Goal: Task Accomplishment & Management: Manage account settings

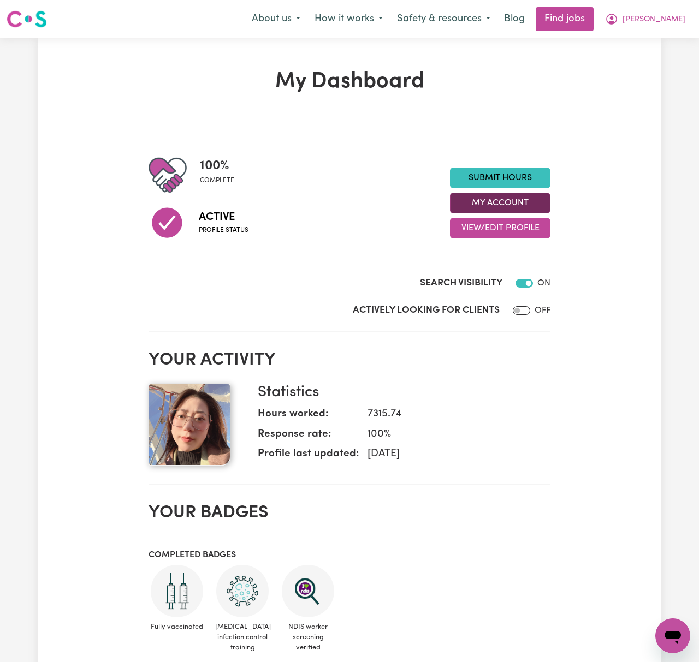
click at [531, 202] on button "My Account" at bounding box center [500, 203] width 100 height 21
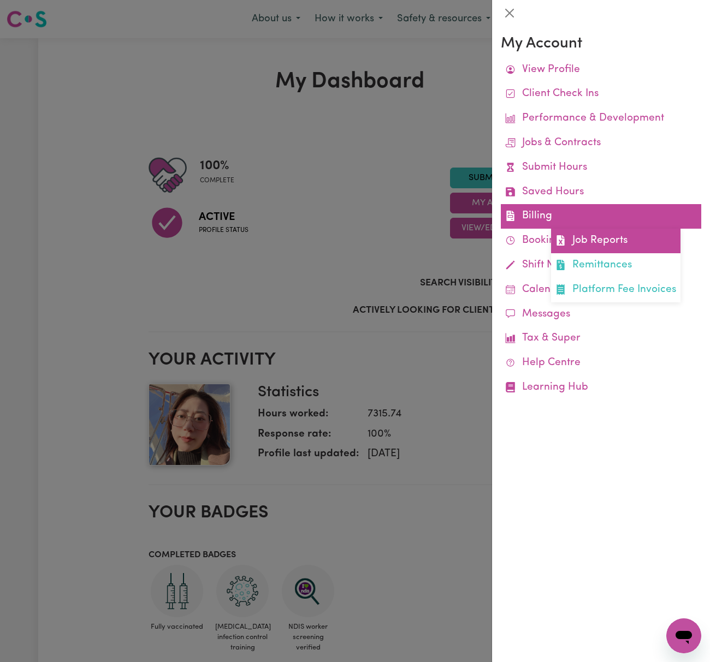
click at [588, 239] on link "Job Reports" at bounding box center [615, 241] width 129 height 25
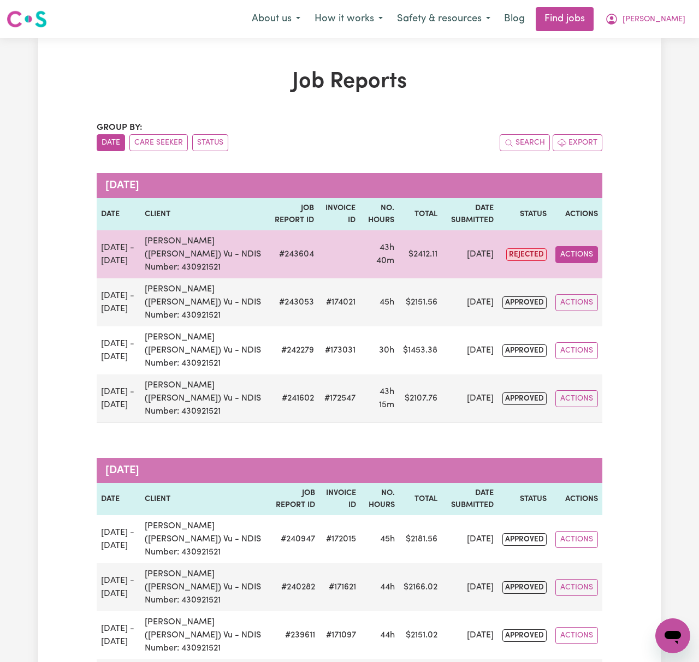
click at [577, 247] on button "Actions" at bounding box center [576, 254] width 43 height 17
click at [605, 271] on link "View Job Report" at bounding box center [602, 280] width 93 height 22
select select "pm"
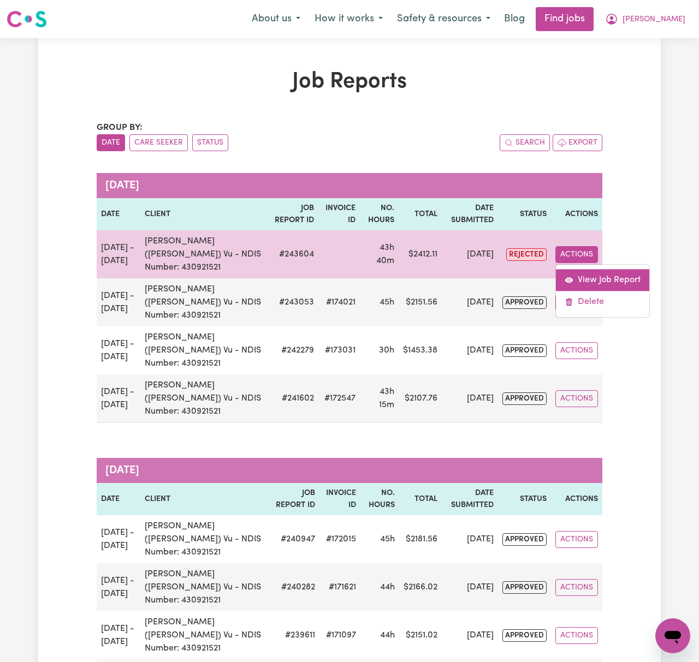
select select "pm"
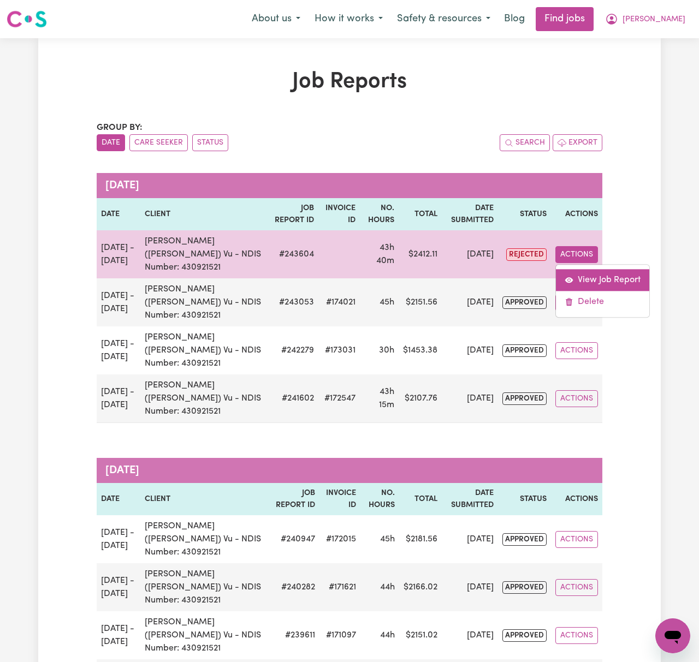
select select "pm"
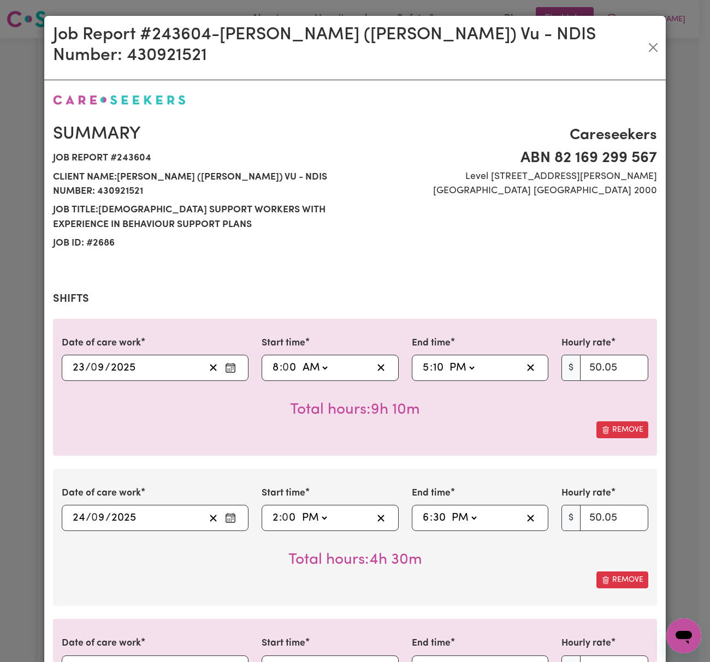
select select "50.05-Weekday"
select select "52.13-EveningCare"
select select "29.43-Overnight"
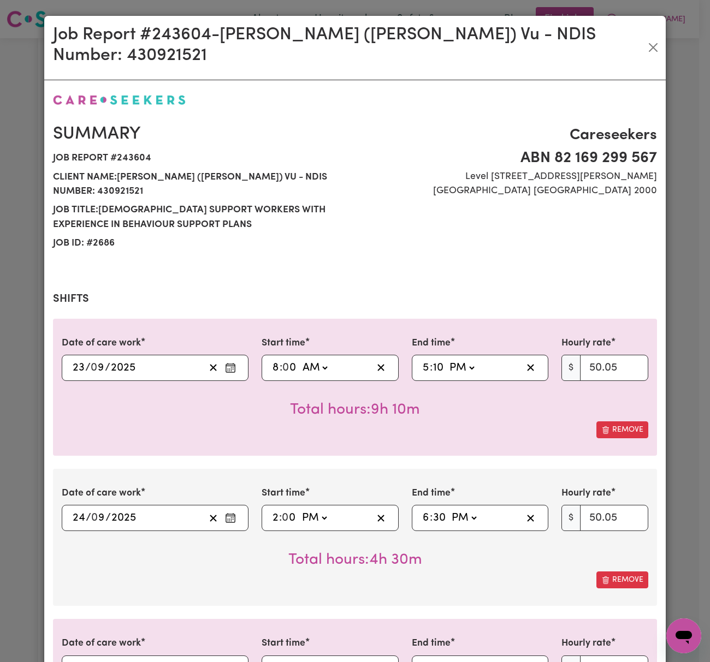
select select "90.04-PublicHoliday"
select select "90.04-[DATE]"
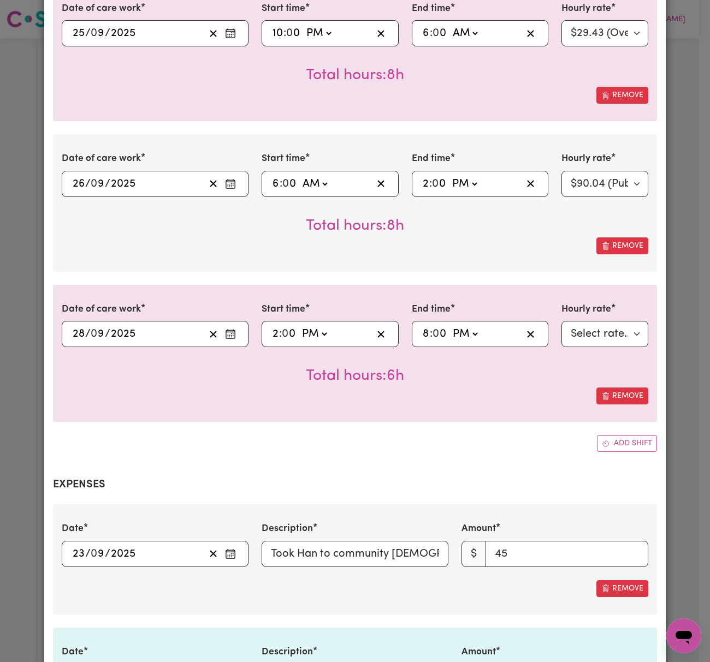
scroll to position [1237, 0]
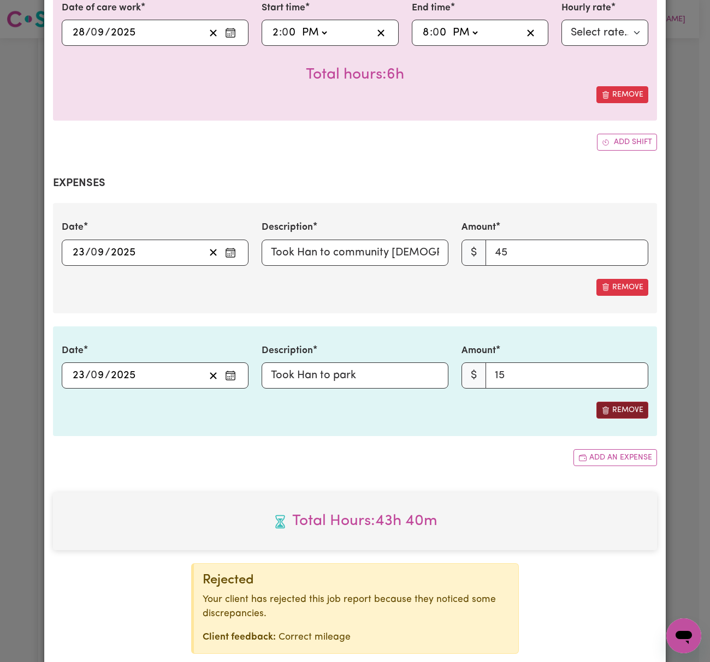
click at [628, 402] on button "Remove" at bounding box center [622, 410] width 52 height 17
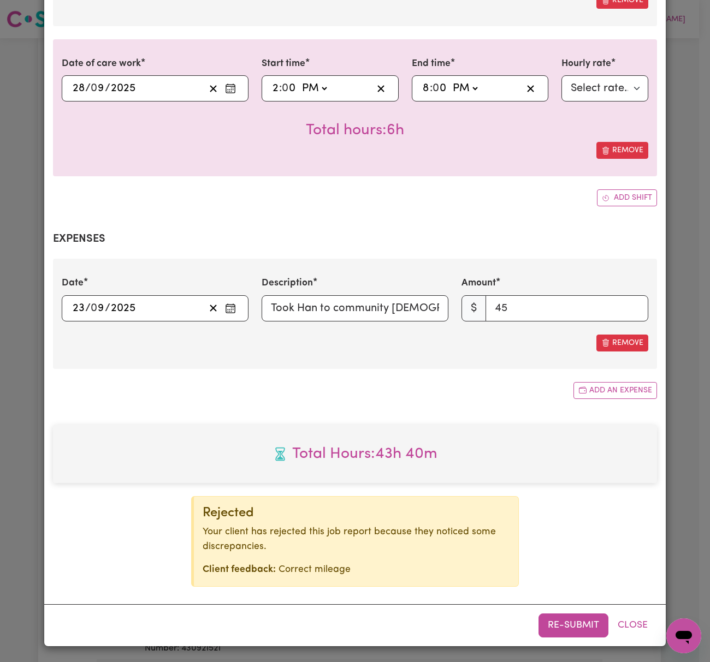
scroll to position [1154, 0]
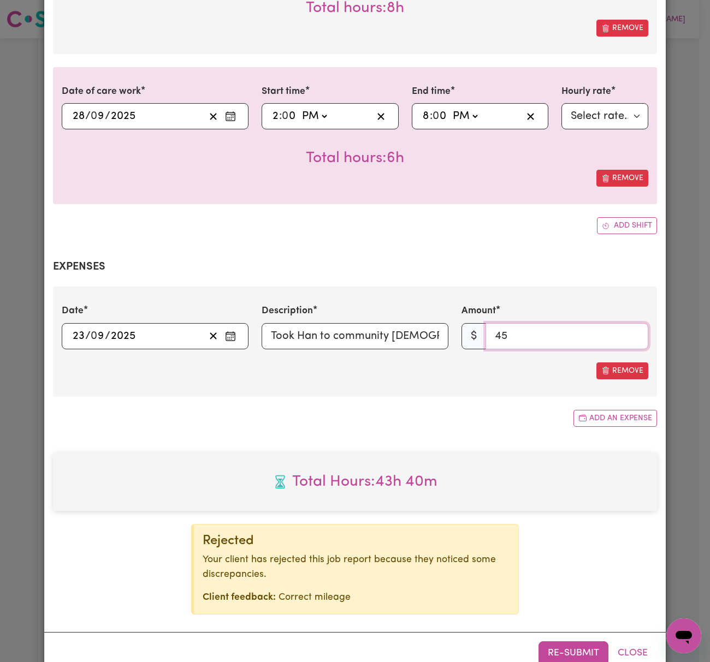
drag, startPoint x: 525, startPoint y: 298, endPoint x: 468, endPoint y: 298, distance: 56.8
click at [468, 323] on div "$ 45" at bounding box center [554, 336] width 187 height 26
type input "60"
click at [408, 304] on div "Description Took Han to community [DEMOGRAPHIC_DATA]" at bounding box center [355, 326] width 187 height 45
click at [406, 323] on input "Took Han to community [DEMOGRAPHIC_DATA]" at bounding box center [355, 336] width 187 height 26
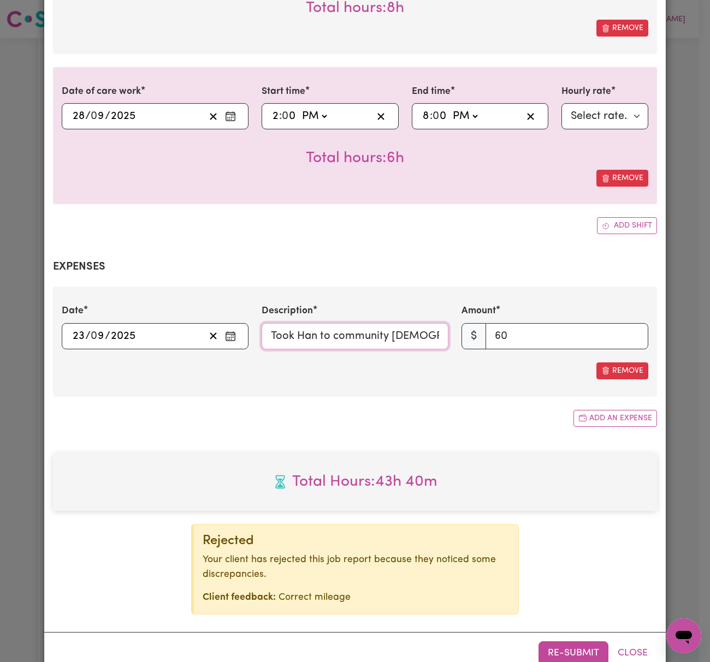
paste input "and park"
drag, startPoint x: 278, startPoint y: 306, endPoint x: 131, endPoint y: 300, distance: 147.6
click at [131, 304] on div "Date [DATE] 23 / 0 9 / 2025 Description Took Han to community [DEMOGRAPHIC_DATA…" at bounding box center [355, 326] width 600 height 45
click at [266, 323] on input "Took Han to community [DEMOGRAPHIC_DATA] and park" at bounding box center [355, 336] width 187 height 26
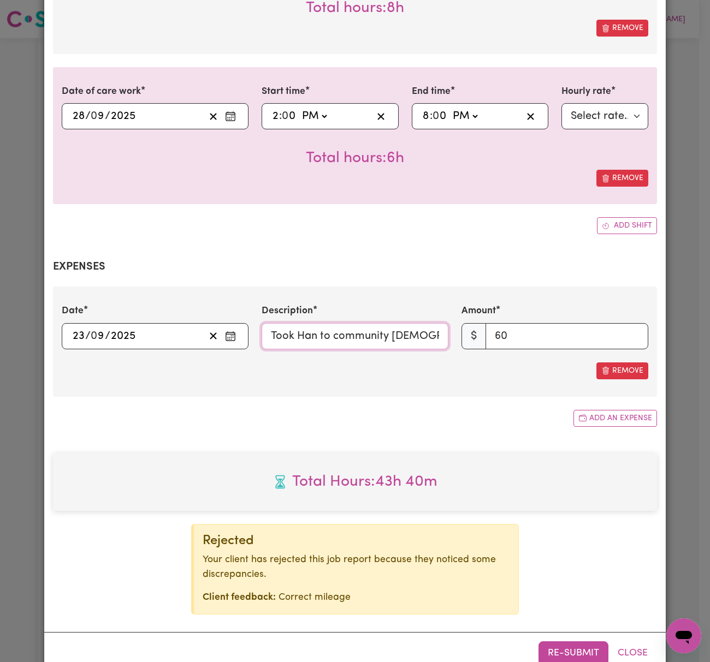
click at [316, 323] on input "Took Han to community [DEMOGRAPHIC_DATA] and park" at bounding box center [355, 336] width 187 height 26
type input "60kms Took Han to community [DEMOGRAPHIC_DATA] and park"
click at [560, 642] on button "Re-submit" at bounding box center [573, 654] width 70 height 24
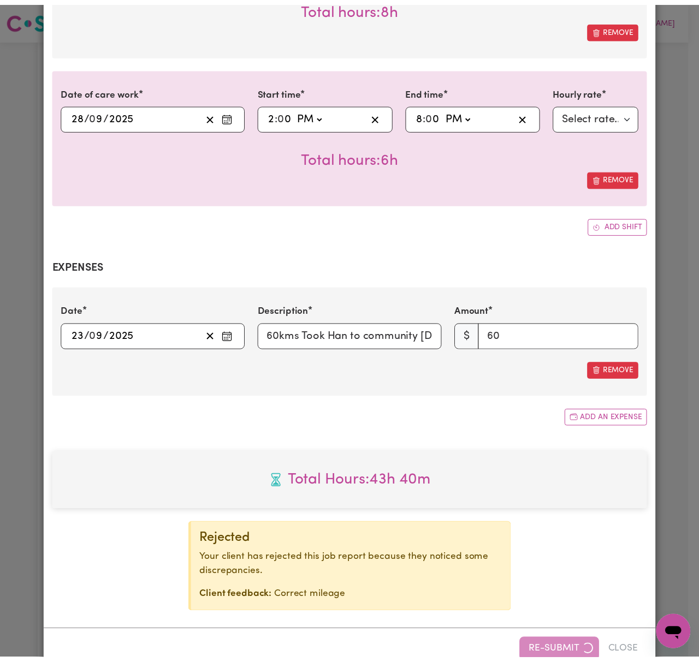
scroll to position [1037, 0]
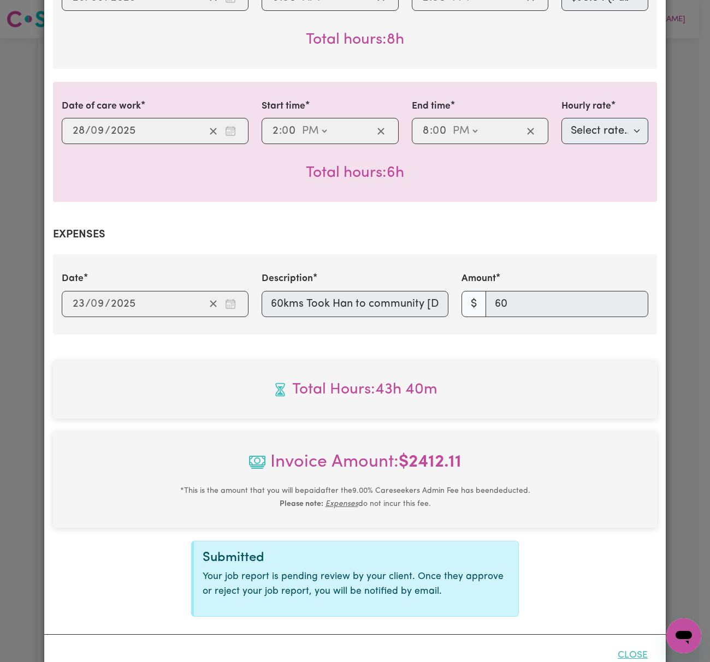
click at [628, 644] on button "Close" at bounding box center [632, 656] width 49 height 24
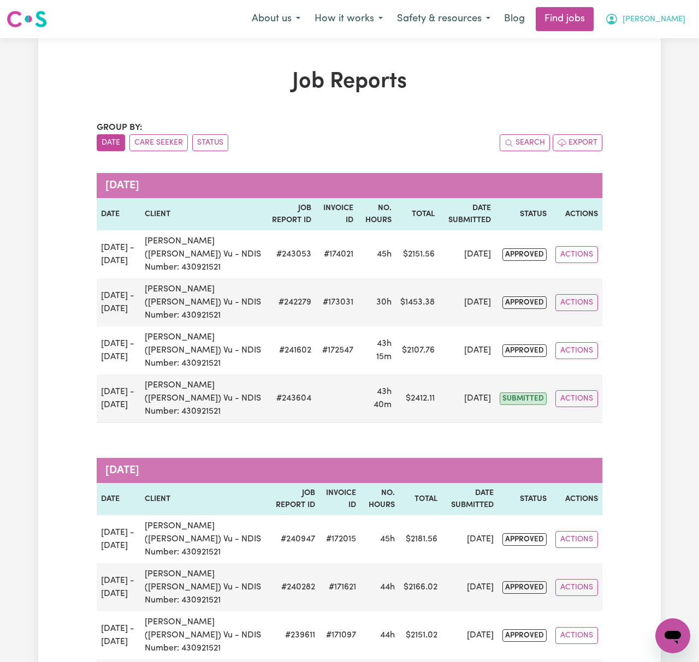
click at [673, 15] on span "[PERSON_NAME]" at bounding box center [653, 20] width 63 height 12
click at [680, 80] on link "Logout" at bounding box center [649, 83] width 86 height 21
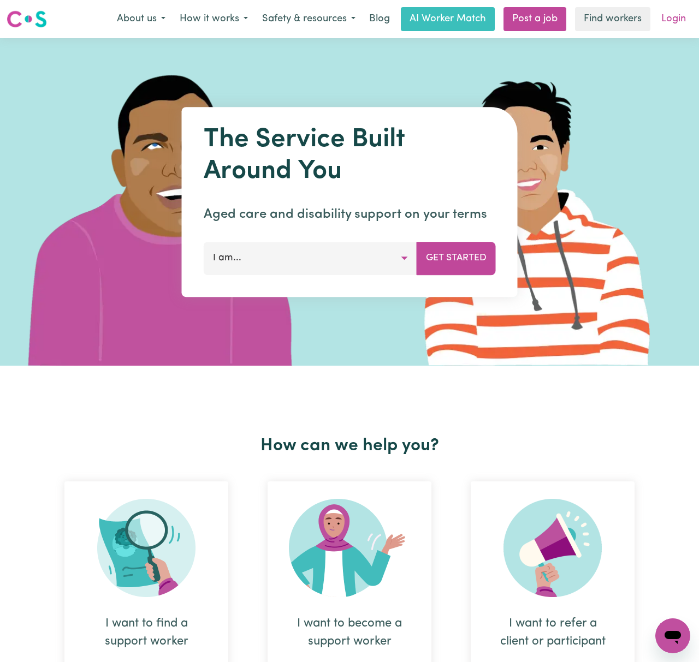
click at [677, 27] on link "Login" at bounding box center [674, 19] width 38 height 24
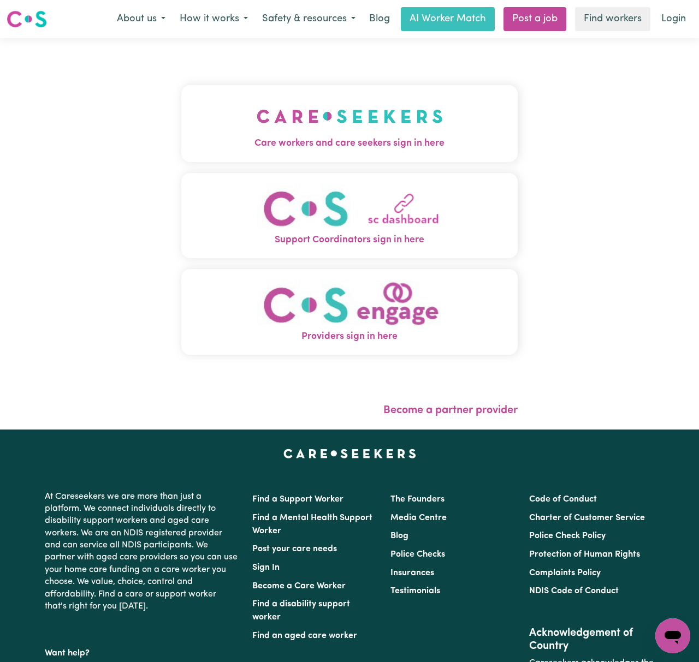
click at [329, 132] on img "Care workers and care seekers sign in here" at bounding box center [350, 116] width 186 height 40
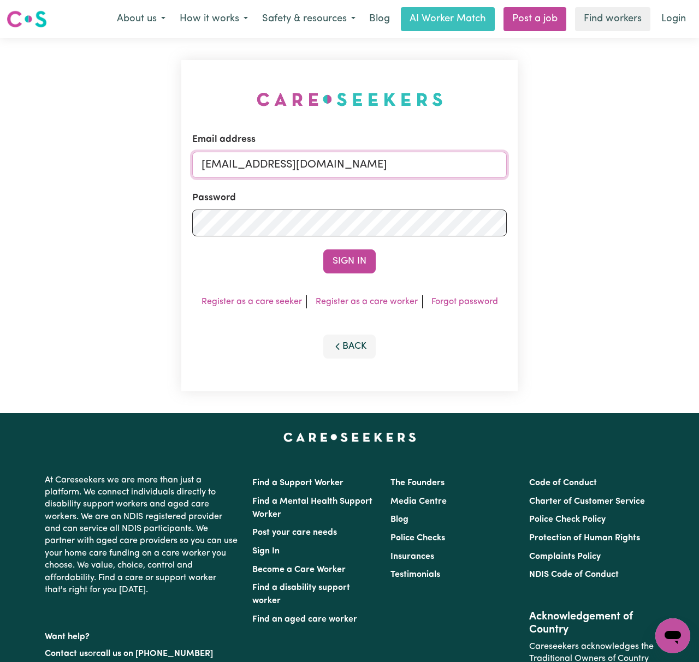
drag, startPoint x: 238, startPoint y: 159, endPoint x: 263, endPoint y: 175, distance: 29.2
click at [238, 159] on input "[EMAIL_ADDRESS][DOMAIN_NAME]" at bounding box center [349, 165] width 315 height 26
drag, startPoint x: 248, startPoint y: 165, endPoint x: 652, endPoint y: 166, distance: 404.1
click at [652, 166] on div "Email address [EMAIL_ADDRESS][DOMAIN_NAME] Password Sign In Register as a care …" at bounding box center [349, 225] width 699 height 375
type input "[EMAIL_ADDRESS][DOMAIN_NAME]"
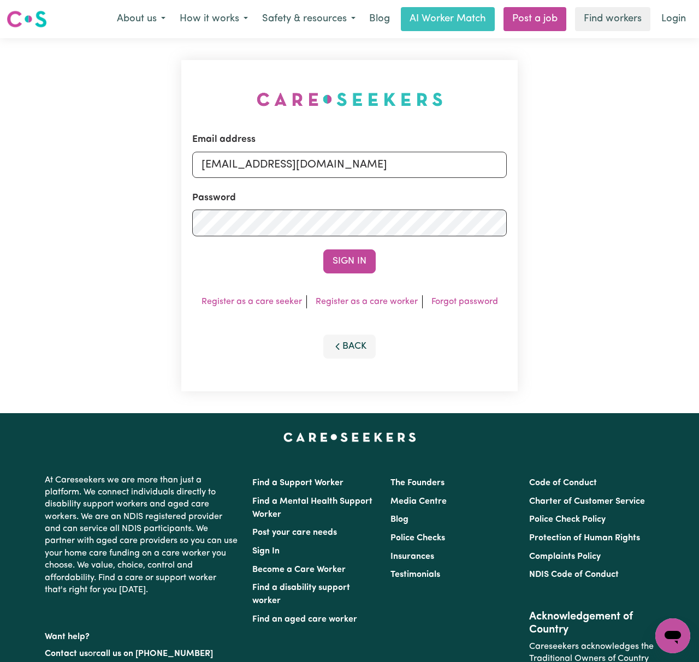
click at [323, 250] on button "Sign In" at bounding box center [349, 262] width 52 height 24
